Goal: Transaction & Acquisition: Subscribe to service/newsletter

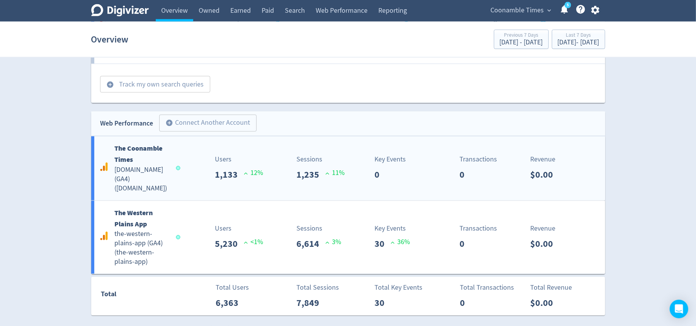
scroll to position [957, 0]
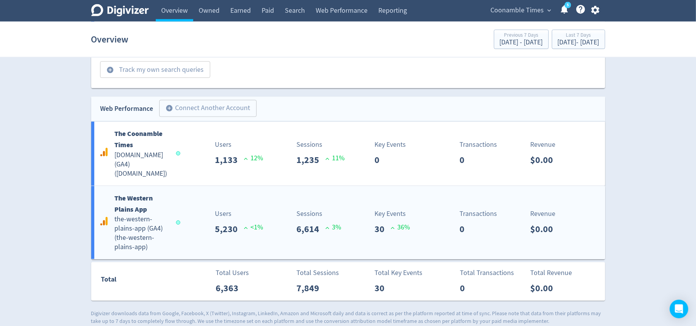
click at [138, 199] on b "The Western Plains App" at bounding box center [134, 204] width 38 height 20
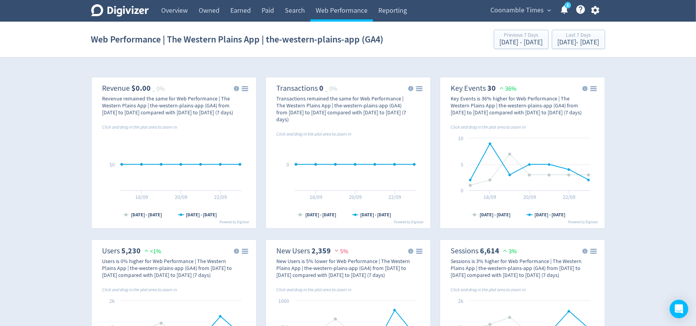
scroll to position [51, 0]
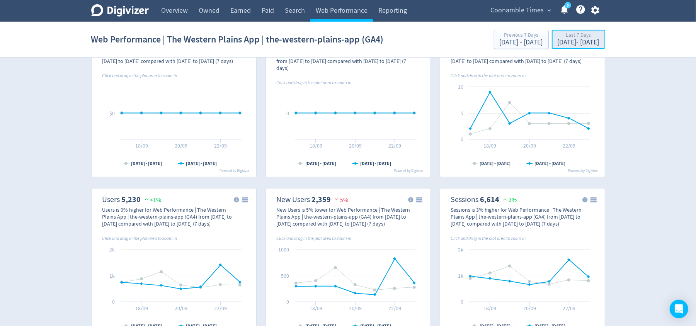
click at [559, 39] on div "[DATE] - [DATE]" at bounding box center [578, 42] width 42 height 7
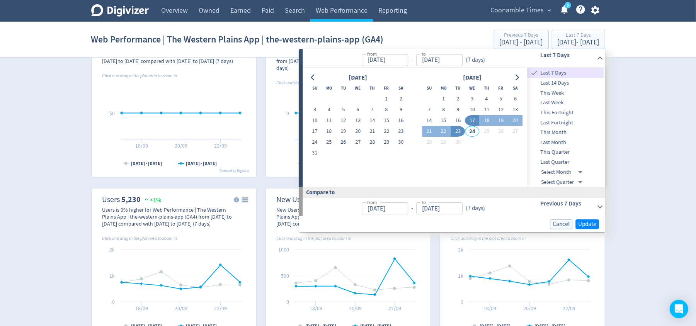
click at [549, 129] on span "This Month" at bounding box center [565, 132] width 76 height 8
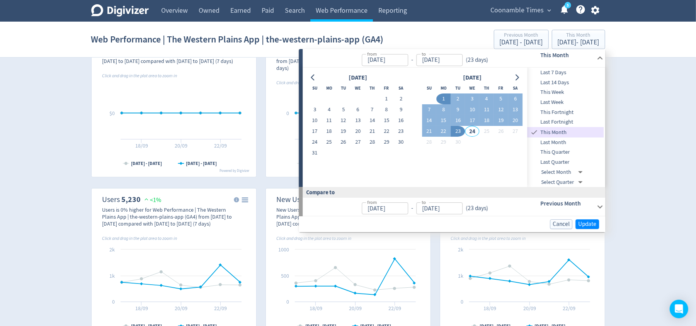
type input "[DATE]"
click at [583, 221] on span "Update" at bounding box center [587, 224] width 18 height 6
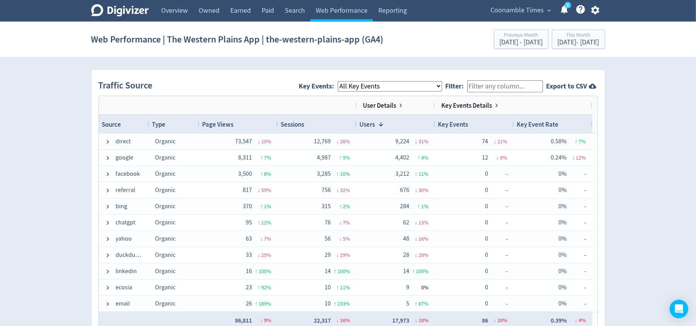
scroll to position [515, 0]
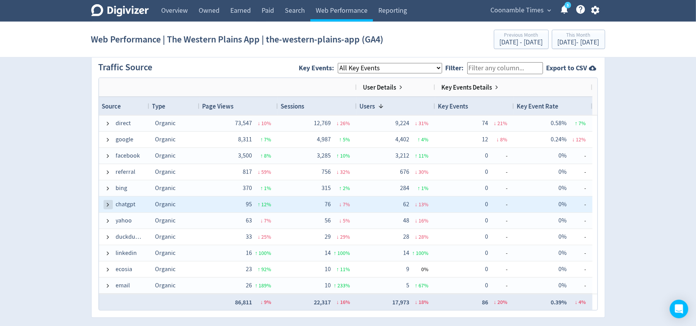
click at [107, 203] on span at bounding box center [108, 205] width 6 height 6
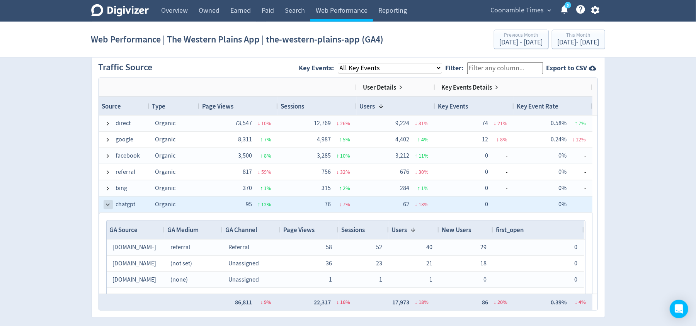
click at [107, 204] on span at bounding box center [108, 205] width 6 height 6
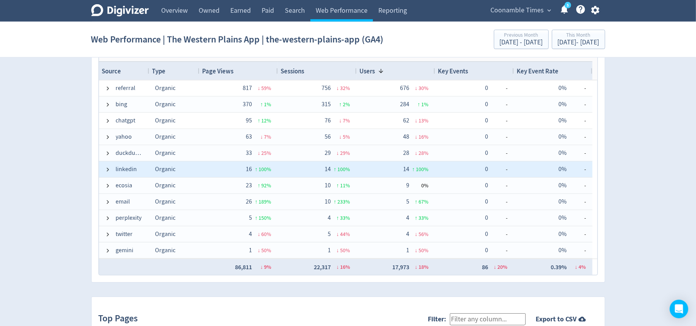
scroll to position [566, 0]
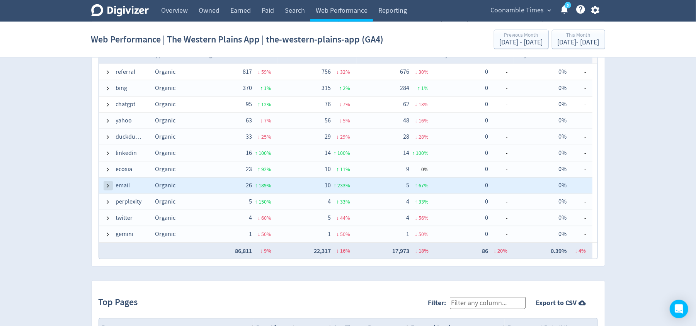
click at [108, 186] on span at bounding box center [108, 186] width 6 height 6
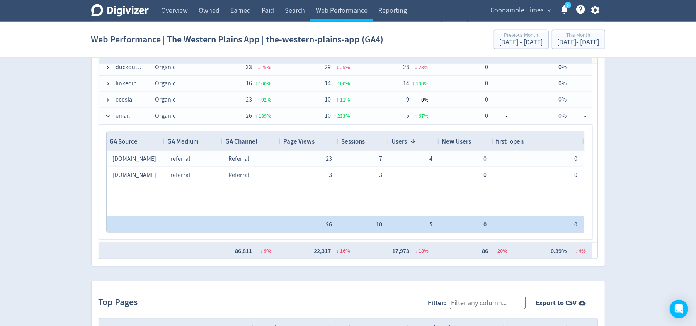
scroll to position [152, 0]
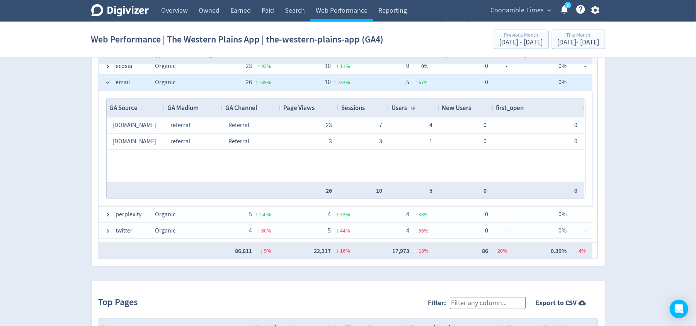
click at [109, 79] on span at bounding box center [108, 82] width 6 height 15
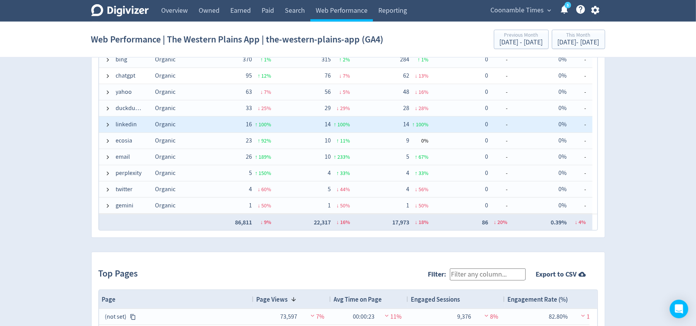
scroll to position [0, 0]
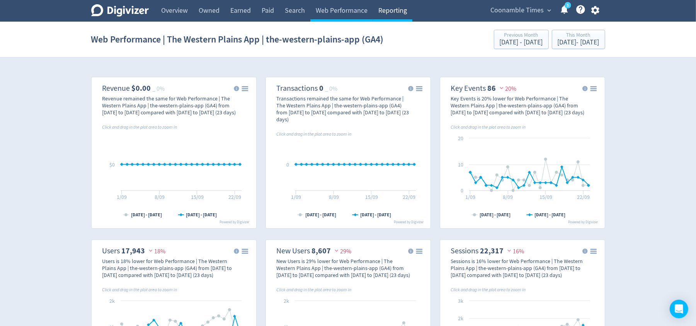
click at [401, 9] on link "Reporting" at bounding box center [392, 11] width 39 height 22
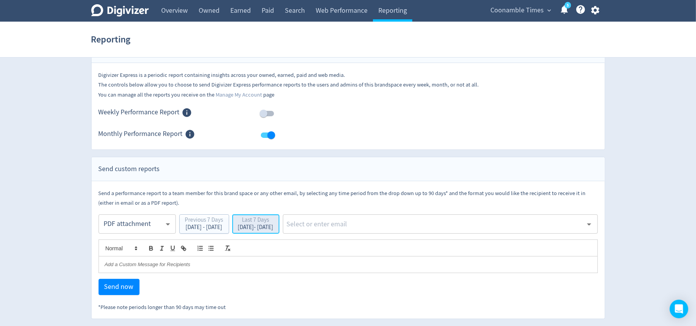
click at [273, 220] on div "Last 7 Days" at bounding box center [256, 220] width 36 height 7
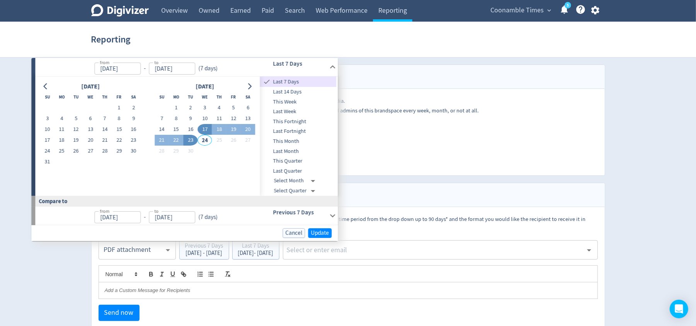
click at [108, 65] on label "from" at bounding box center [105, 62] width 10 height 7
click at [108, 65] on input "[DATE]" at bounding box center [117, 69] width 46 height 12
click at [127, 67] on input "[DATE]" at bounding box center [117, 69] width 46 height 12
click at [106, 66] on input "[DATE]" at bounding box center [117, 69] width 46 height 12
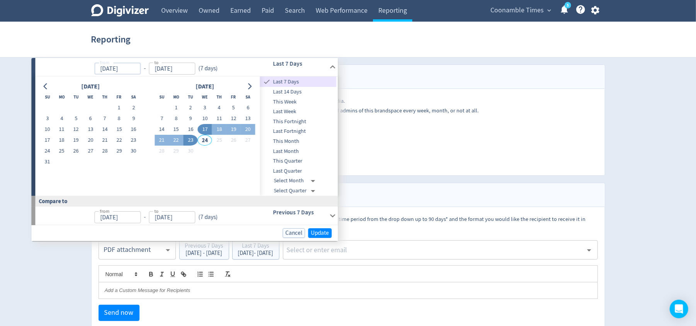
click at [115, 67] on input "[DATE]" at bounding box center [117, 69] width 46 height 12
click at [129, 66] on input "[DATE]" at bounding box center [117, 69] width 46 height 12
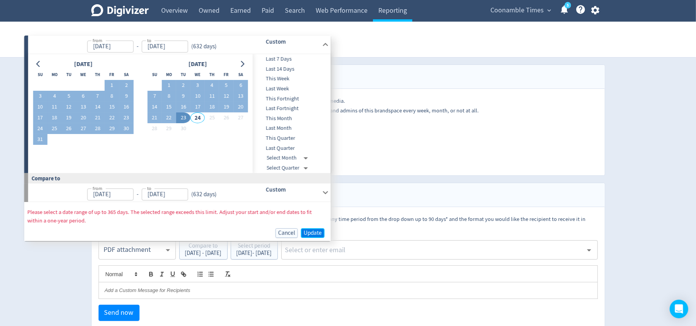
type input "[DATE]"
click at [321, 233] on span "Update" at bounding box center [313, 233] width 18 height 6
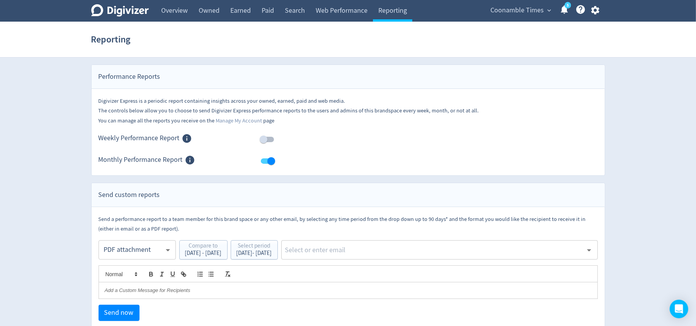
scroll to position [27, 0]
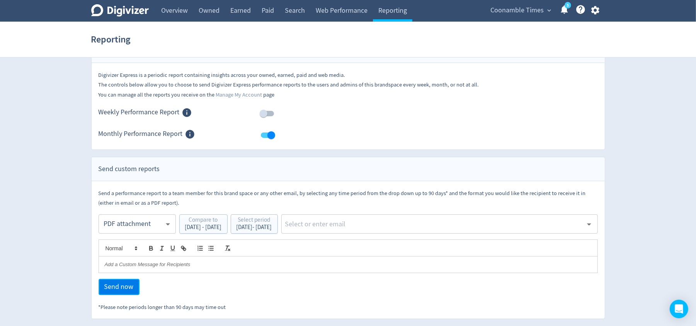
click at [120, 284] on span "Send now" at bounding box center [118, 287] width 29 height 7
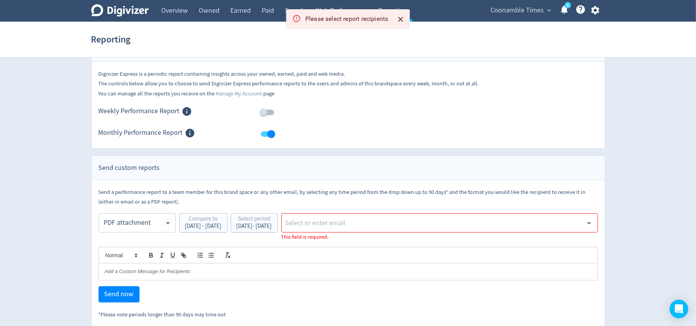
click at [351, 222] on input "text" at bounding box center [433, 223] width 298 height 12
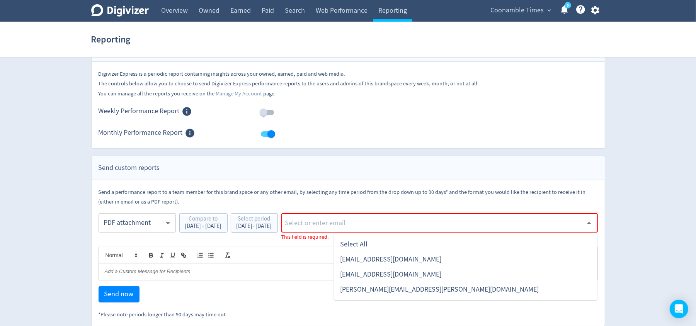
type input "[EMAIL_ADDRESS][DOMAIN_NAME]"
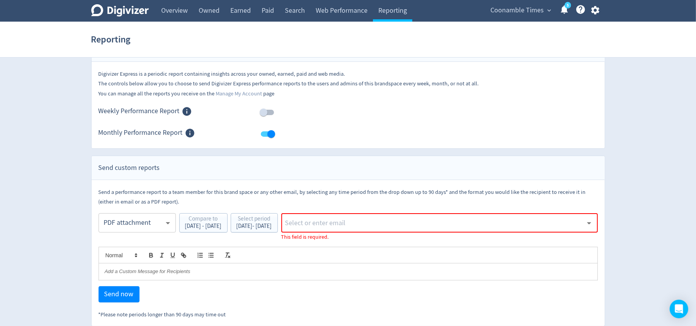
click at [377, 224] on input "text" at bounding box center [433, 223] width 298 height 12
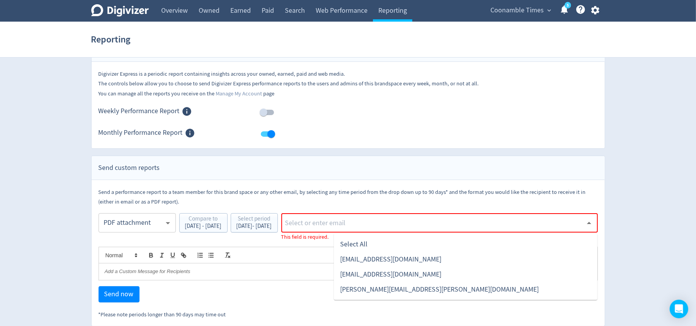
type input "[EMAIL_ADDRESS][DOMAIN_NAME]"
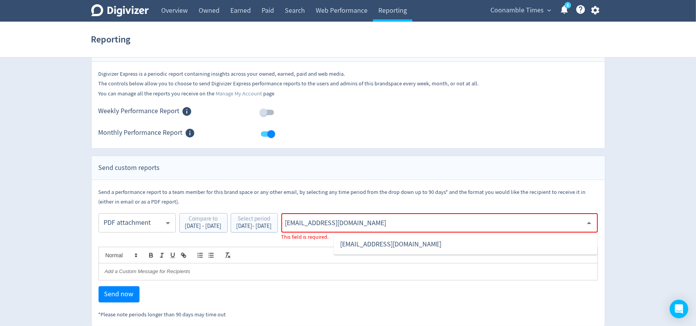
click at [409, 242] on li "[EMAIL_ADDRESS][DOMAIN_NAME]" at bounding box center [465, 244] width 263 height 15
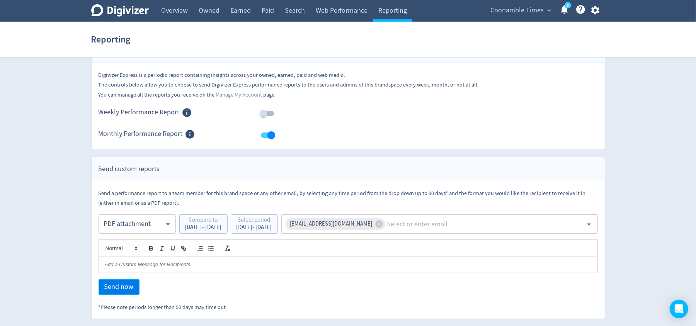
click at [124, 285] on span "Send now" at bounding box center [118, 287] width 29 height 7
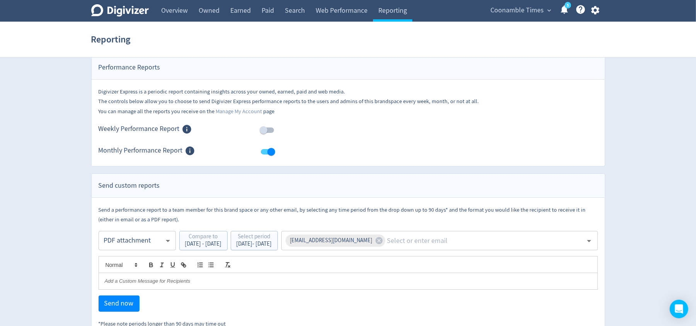
scroll to position [0, 0]
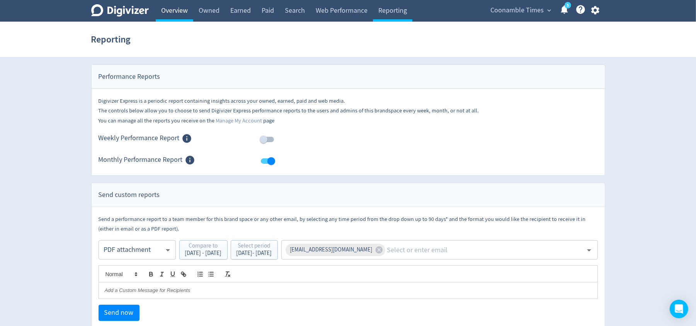
click at [173, 8] on link "Overview" at bounding box center [174, 11] width 37 height 22
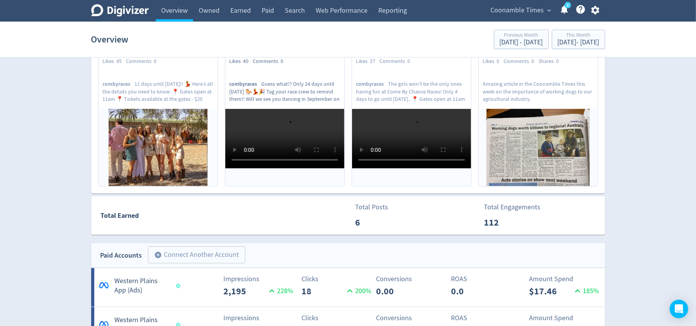
scroll to position [309, 0]
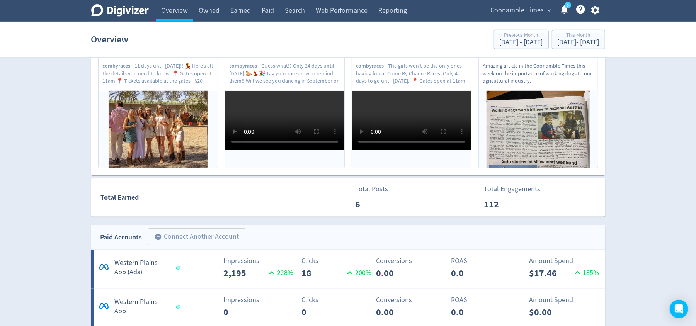
click at [531, 74] on p "Amazing article in the Coonamble Times this week on the importance of working d…" at bounding box center [538, 73] width 110 height 22
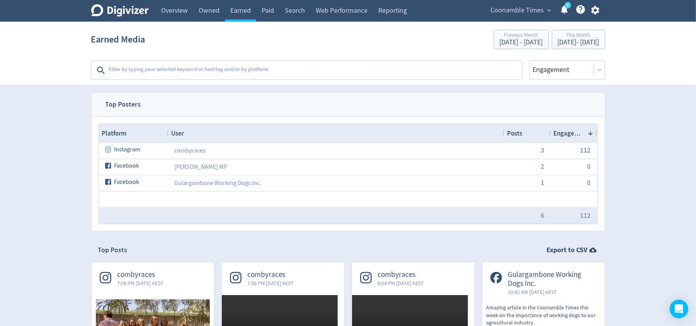
click at [564, 6] on circle at bounding box center [567, 5] width 7 height 7
